Goal: Task Accomplishment & Management: Manage account settings

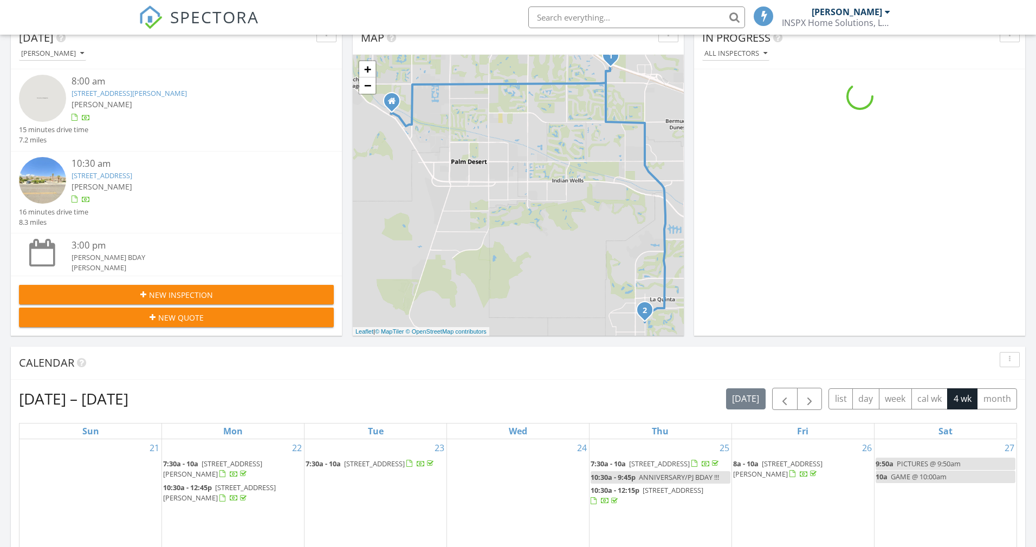
scroll to position [483, 0]
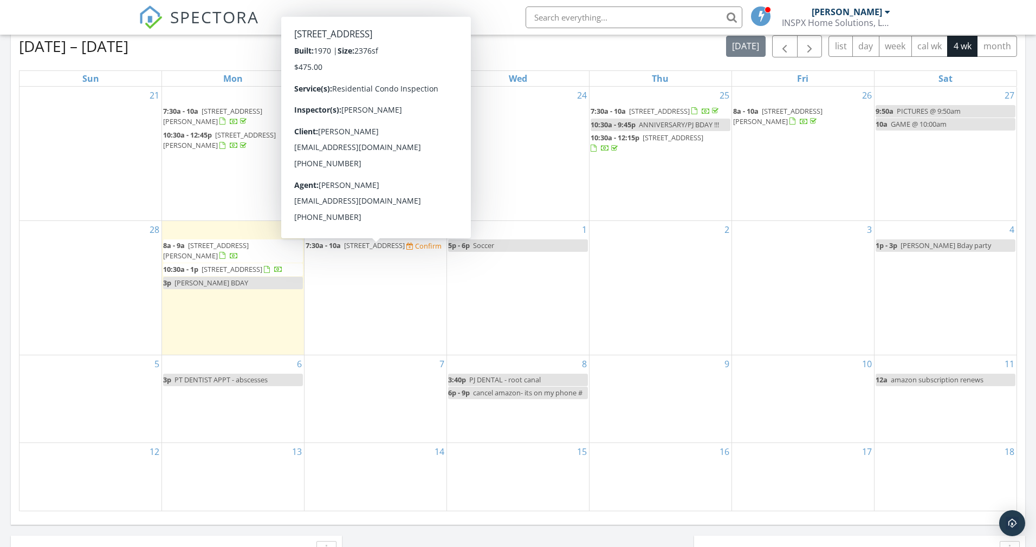
click at [405, 250] on span "1263 Otono Dr, Palm Springs 92264" at bounding box center [374, 246] width 61 height 10
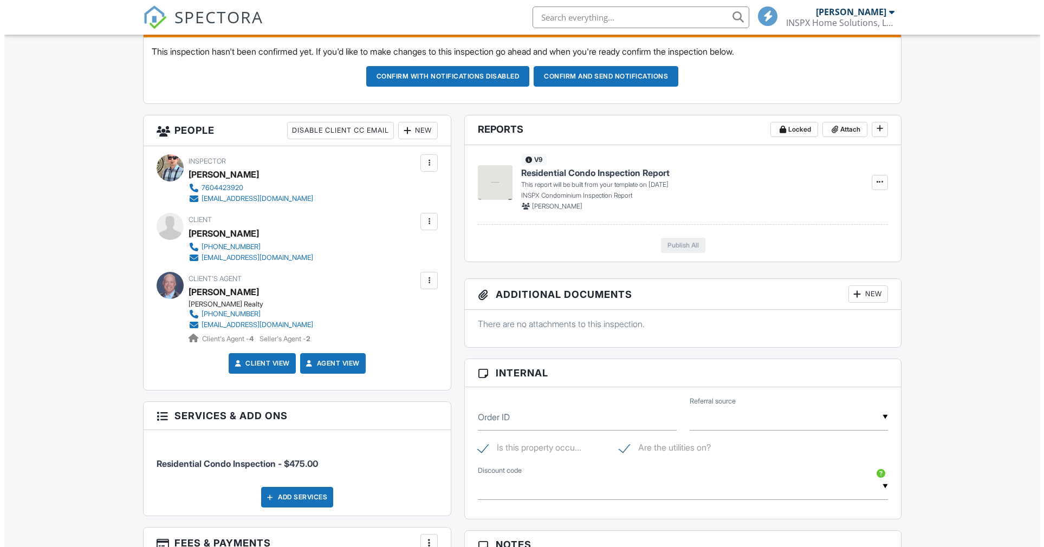
scroll to position [366, 0]
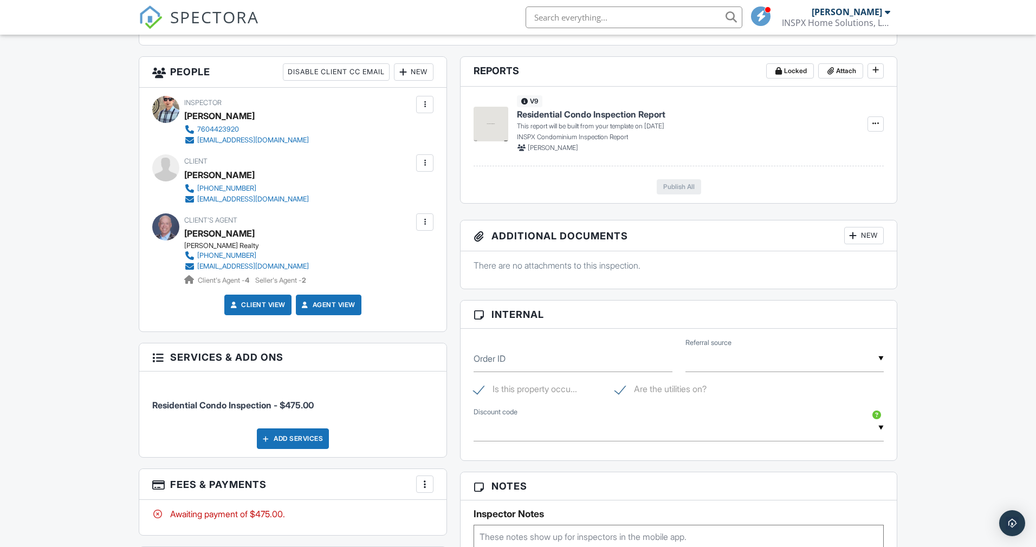
click at [422, 77] on div "New" at bounding box center [414, 71] width 40 height 17
click at [440, 139] on li "Listing Agent" at bounding box center [452, 132] width 107 height 27
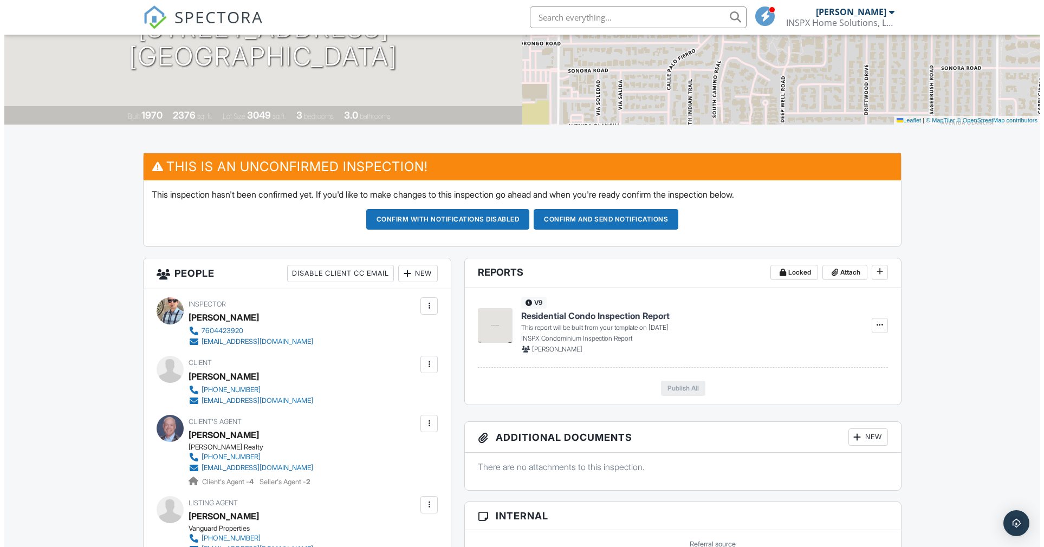
scroll to position [356, 0]
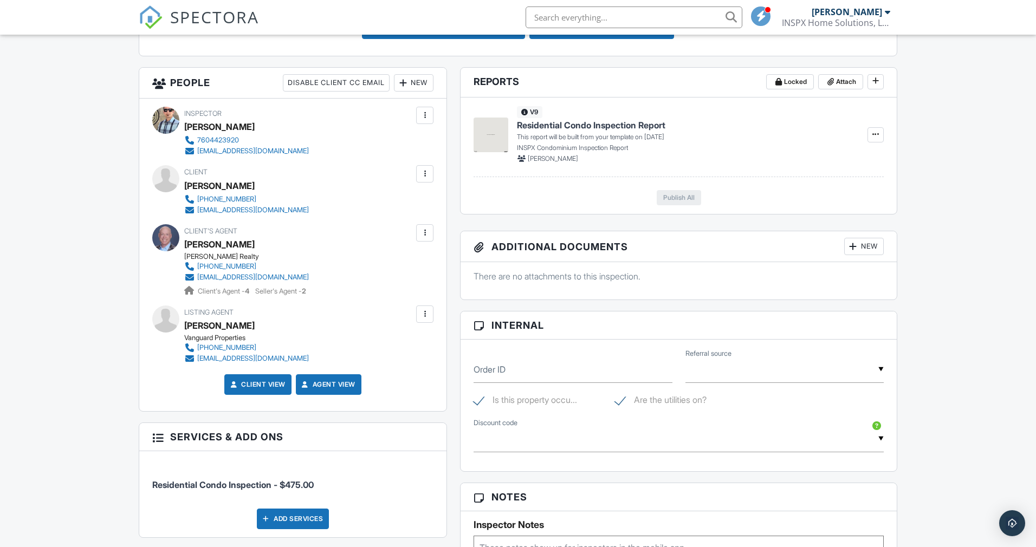
click at [168, 328] on div at bounding box center [165, 319] width 27 height 27
click at [167, 326] on div at bounding box center [165, 319] width 27 height 27
click at [430, 314] on div at bounding box center [424, 314] width 11 height 11
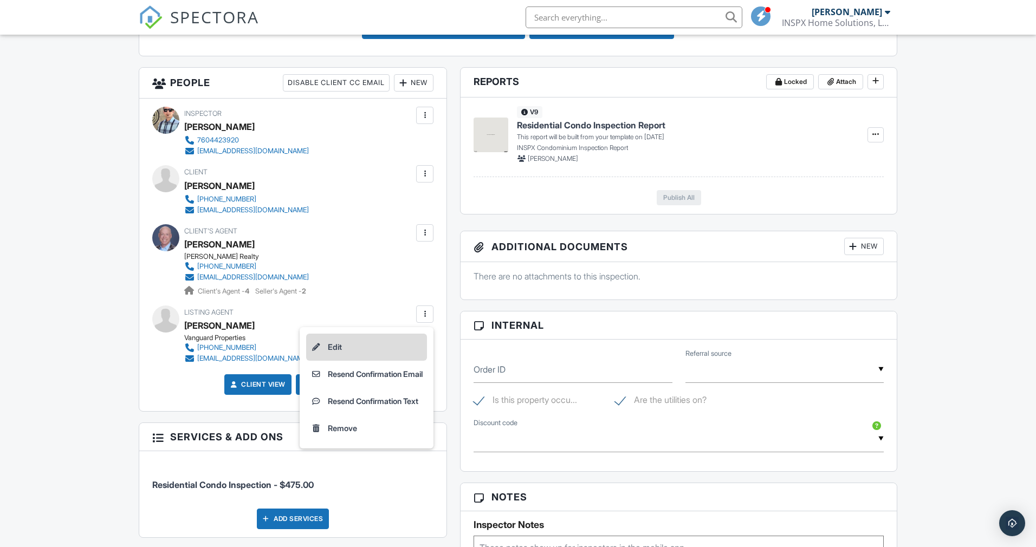
click at [377, 346] on li "Edit" at bounding box center [366, 347] width 121 height 27
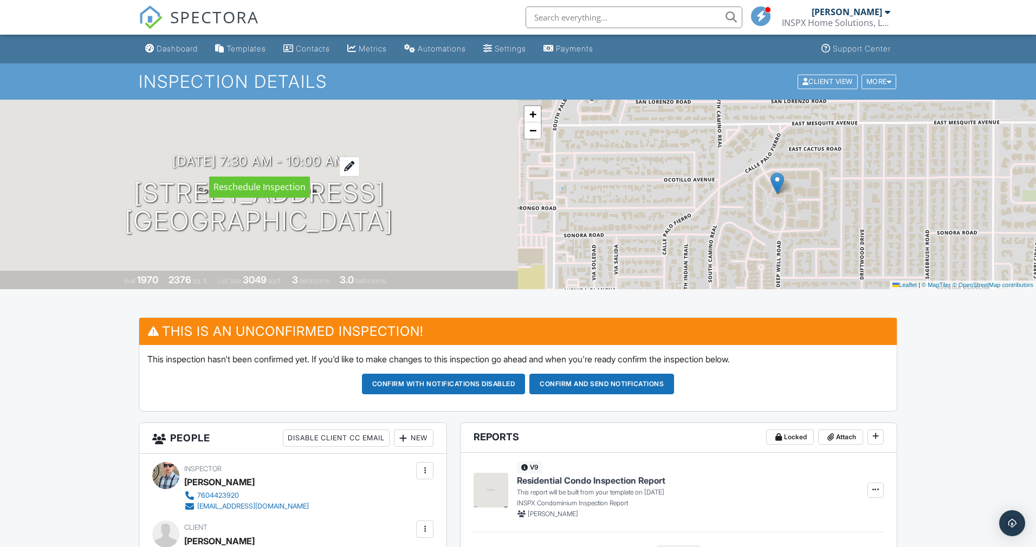
click at [319, 159] on h3 "09/30/2025 7:30 am - 10:00 am" at bounding box center [259, 161] width 174 height 15
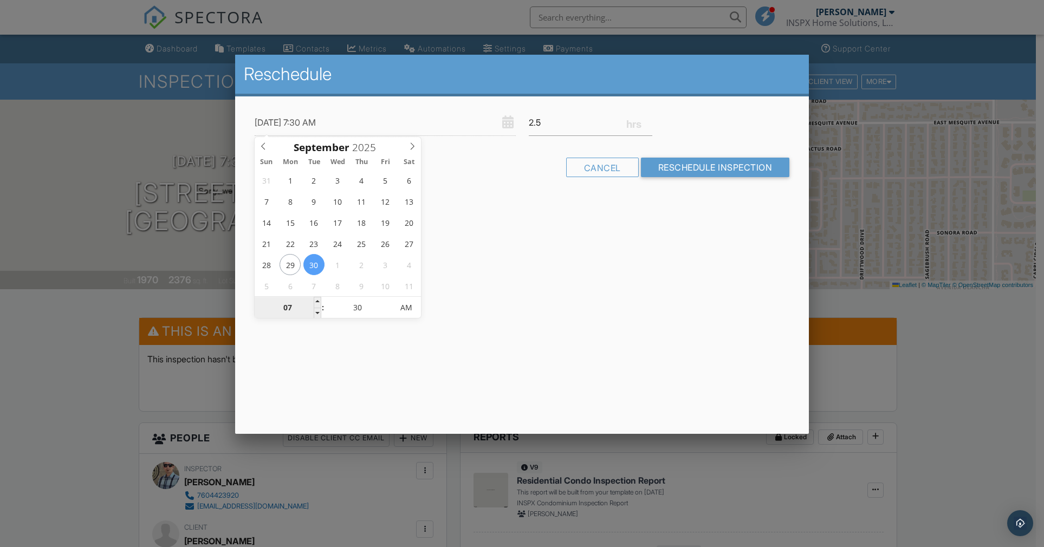
click at [292, 308] on input "07" at bounding box center [288, 309] width 67 height 22
type input "[DATE] 8:30 AM"
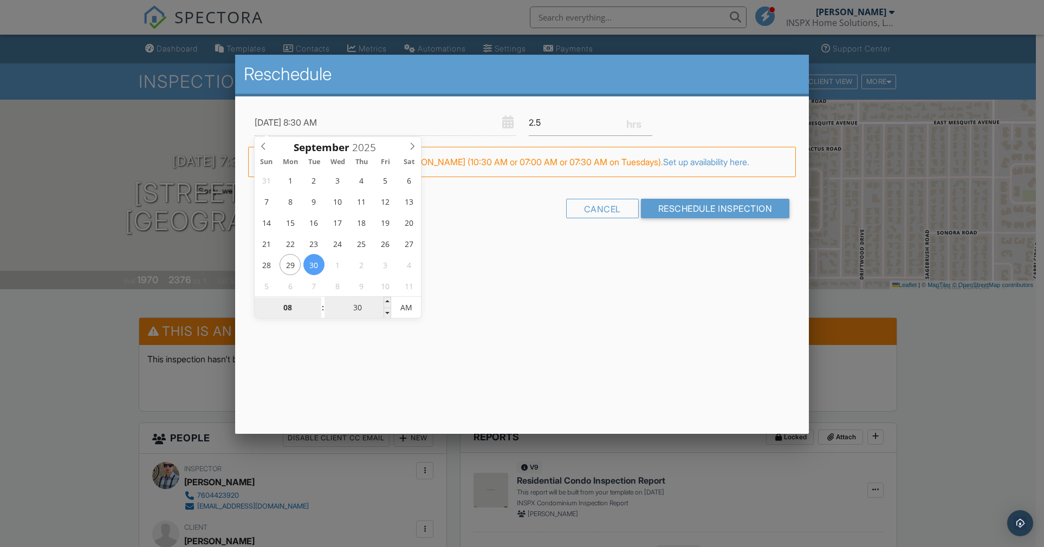
type input "08"
click at [355, 309] on input "30" at bounding box center [358, 309] width 67 height 22
type input "[DATE] 8:00 AM"
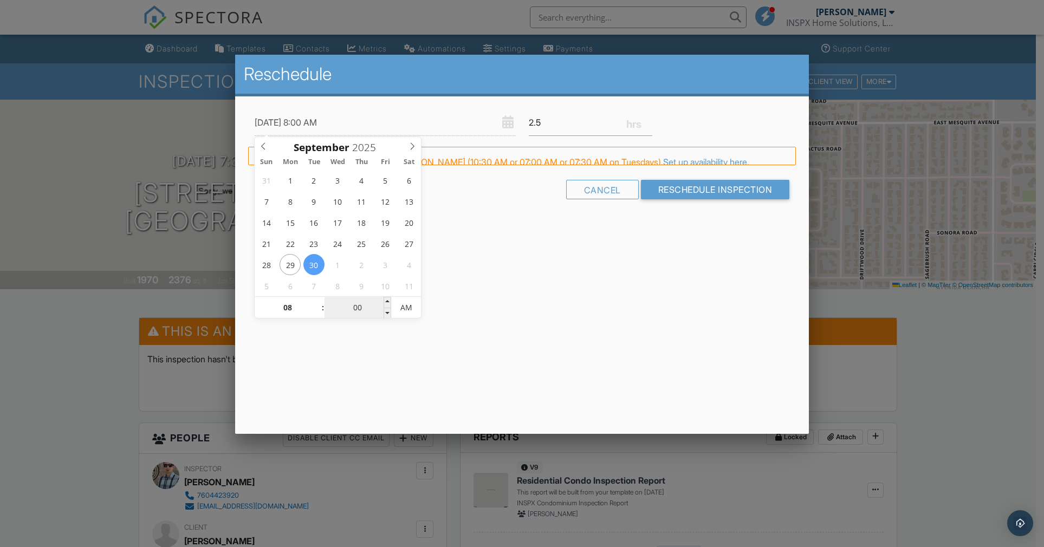
type input "00"
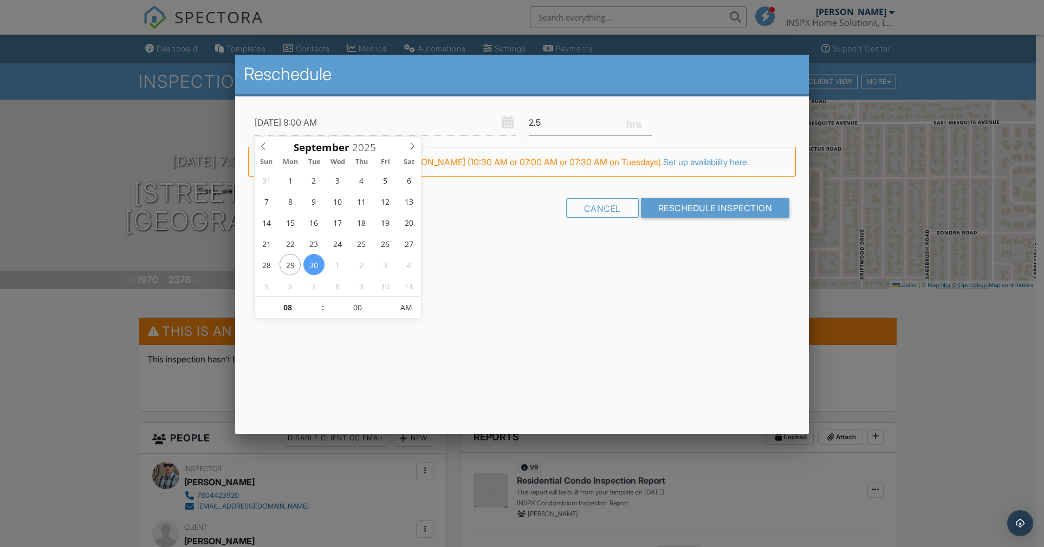
click at [490, 284] on div "Reschedule 09/30/2025 8:00 AM 2.5 Warning: this date/time is in the past. FYI: …" at bounding box center [522, 244] width 574 height 379
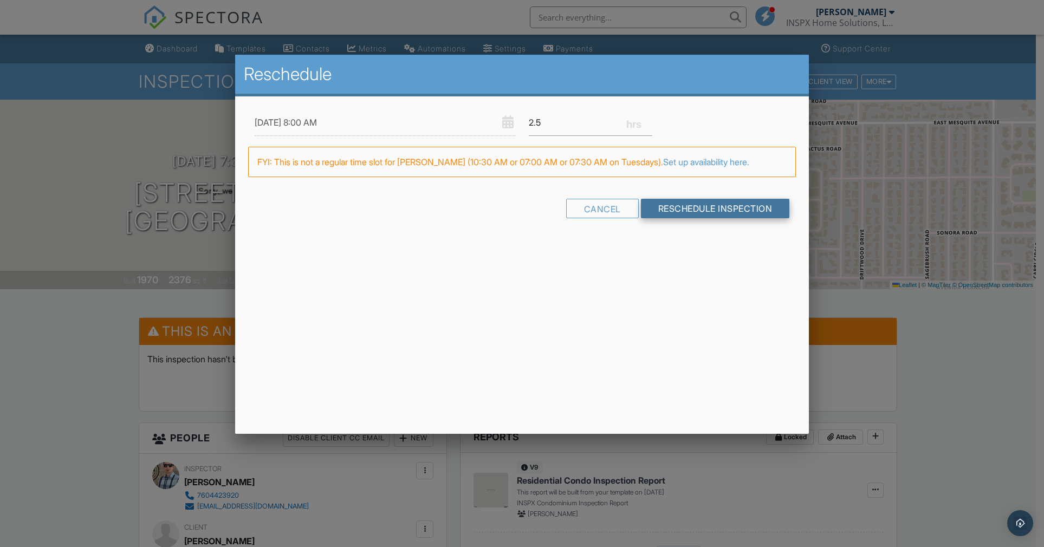
click at [695, 210] on input "Reschedule Inspection" at bounding box center [715, 209] width 149 height 20
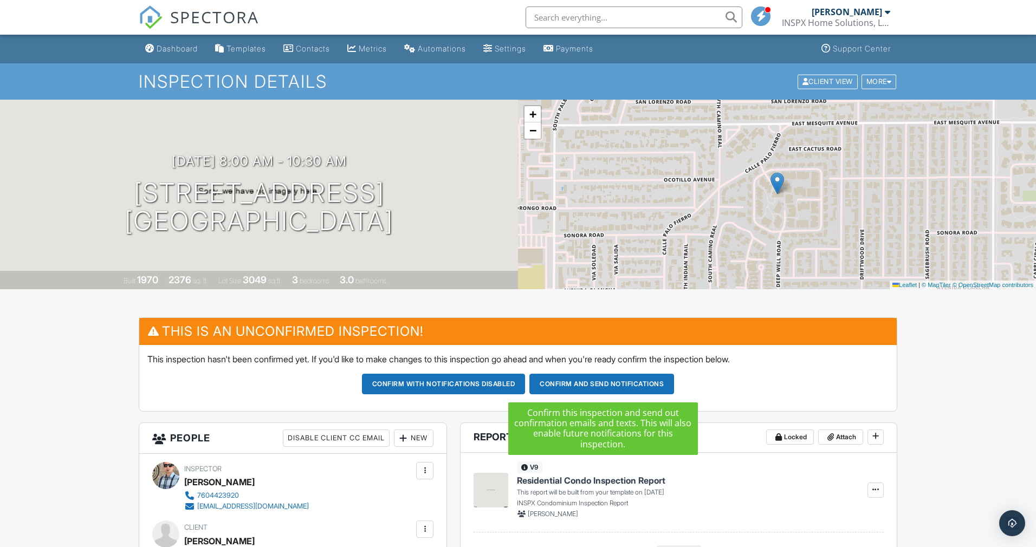
click at [621, 384] on button "Confirm and send notifications" at bounding box center [601, 384] width 145 height 21
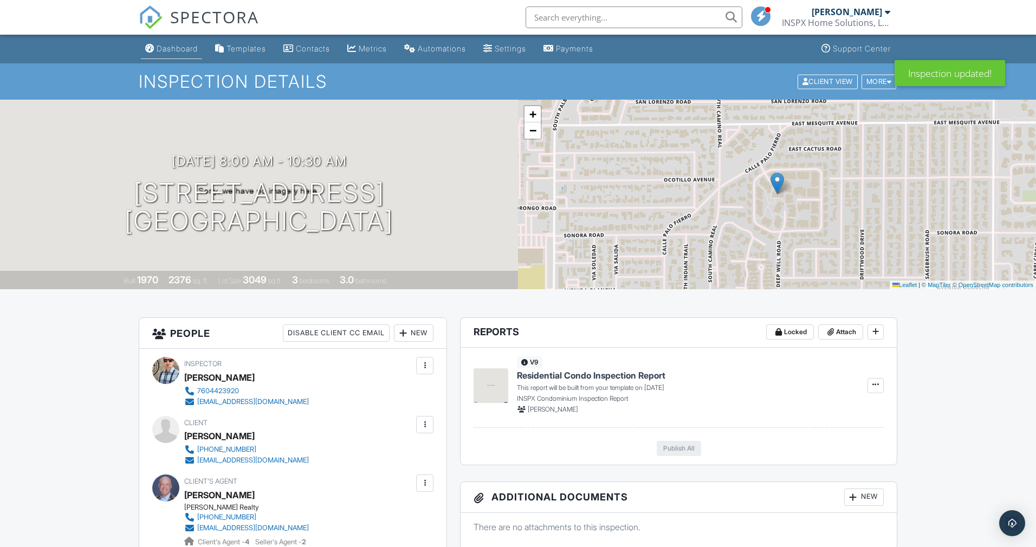
click at [182, 51] on div "Dashboard" at bounding box center [177, 48] width 41 height 9
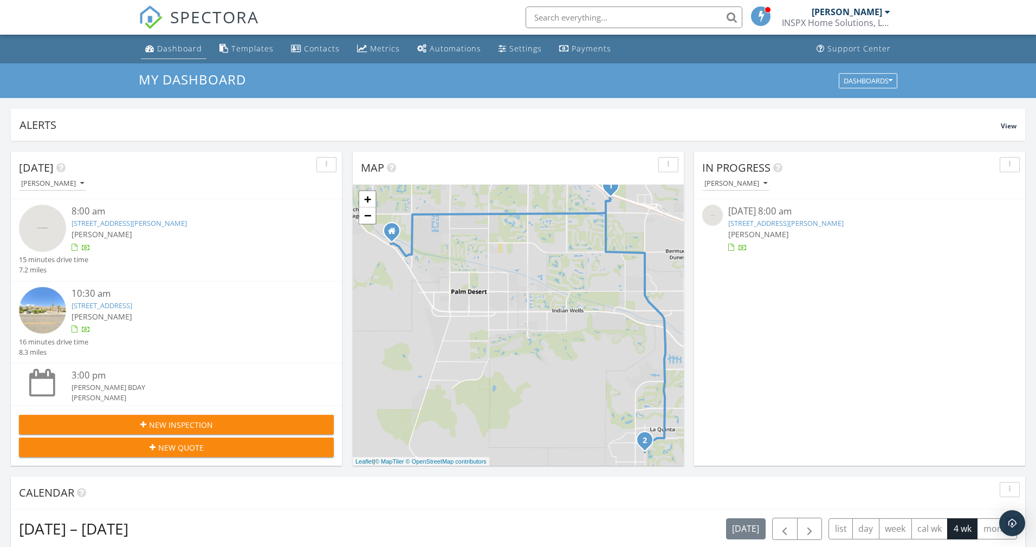
click at [172, 43] on div "Dashboard" at bounding box center [179, 48] width 45 height 10
click at [195, 61] on li "Dashboard" at bounding box center [174, 49] width 70 height 29
click at [192, 59] on link "Dashboard" at bounding box center [174, 49] width 66 height 20
